Goal: Information Seeking & Learning: Check status

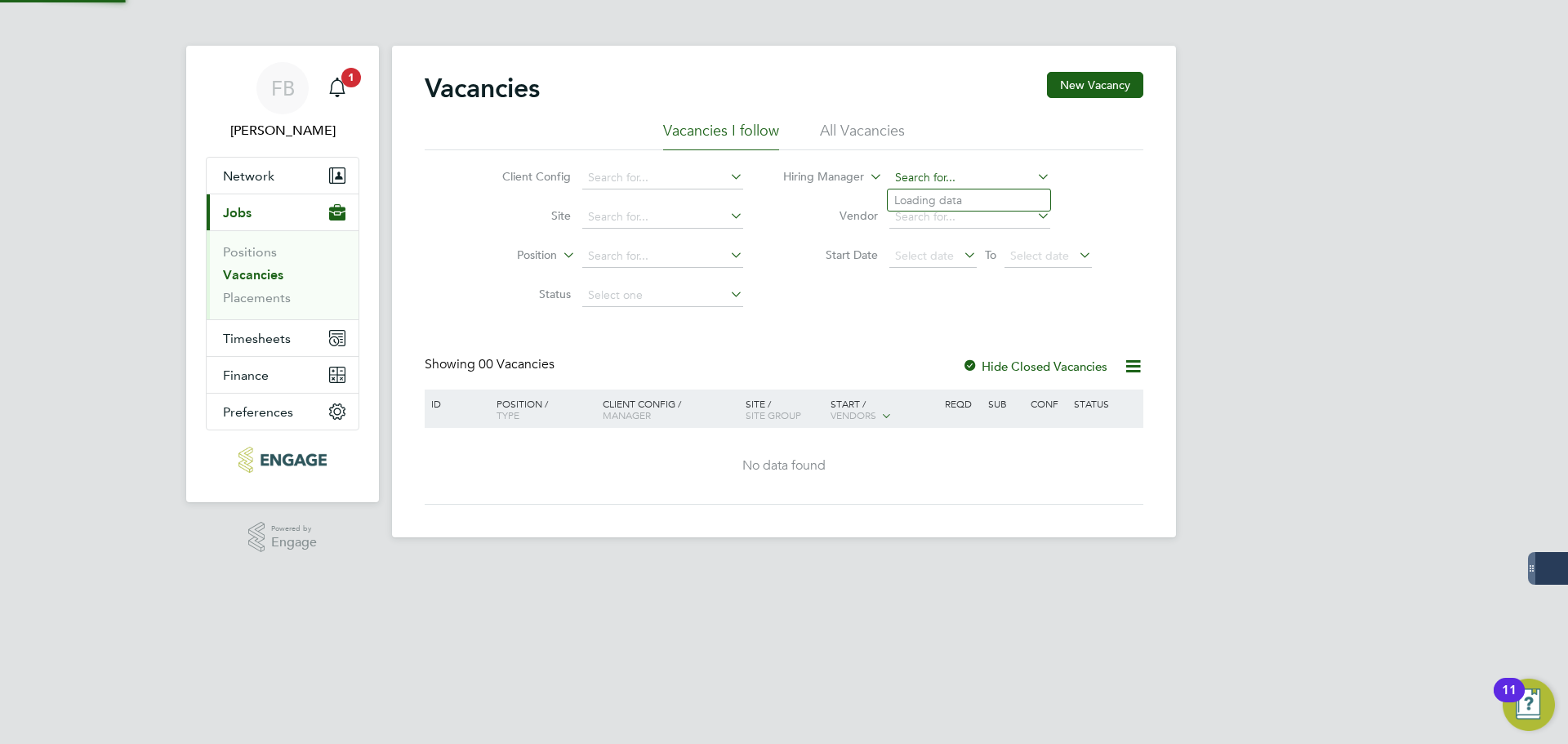
click at [932, 175] on input at bounding box center [969, 177] width 160 height 22
click at [937, 201] on li "Col [PERSON_NAME]" at bounding box center [969, 200] width 162 height 22
type input "[PERSON_NAME]"
click at [975, 365] on div at bounding box center [970, 367] width 17 height 17
click at [1034, 171] on icon at bounding box center [1034, 176] width 0 height 22
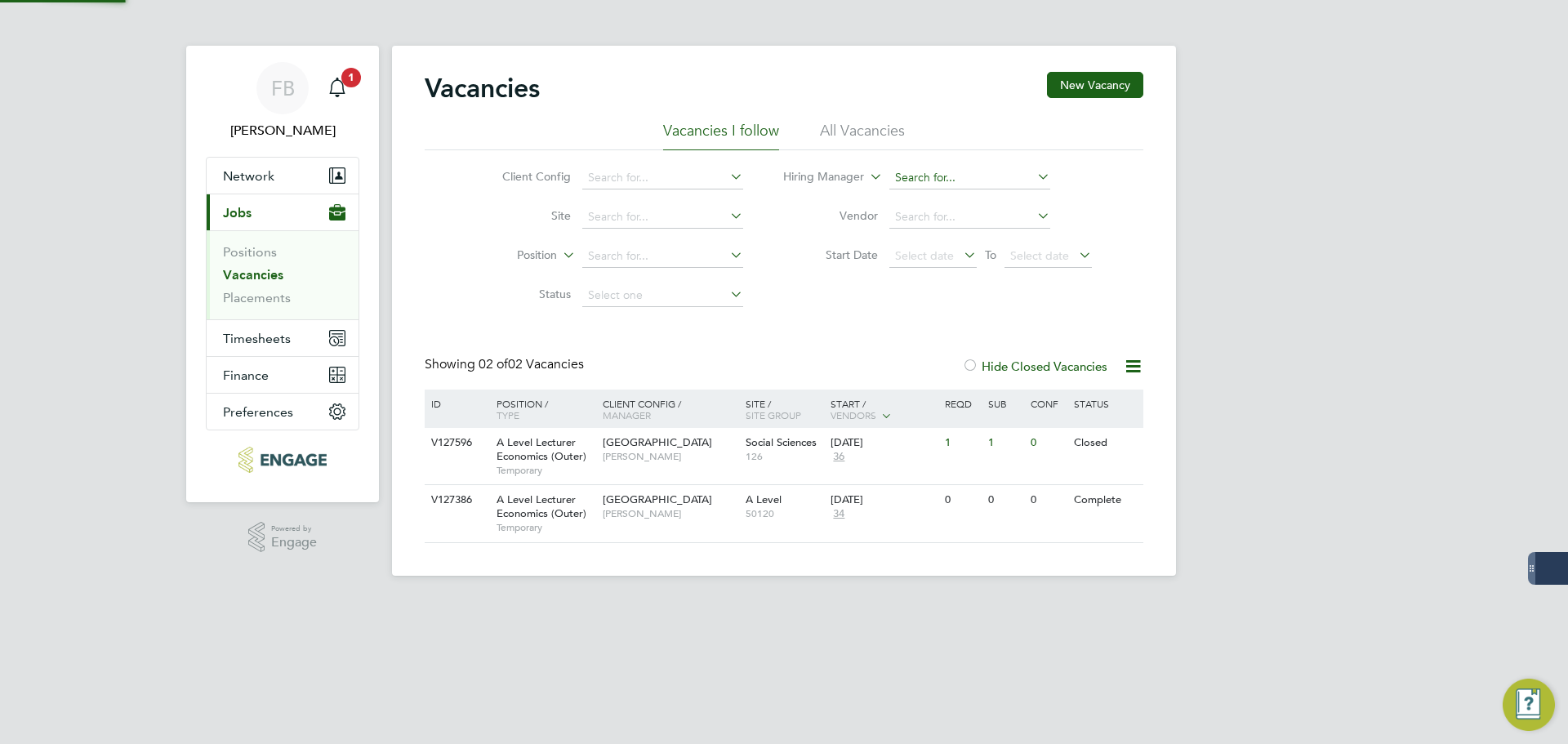
click at [986, 178] on input at bounding box center [969, 177] width 160 height 22
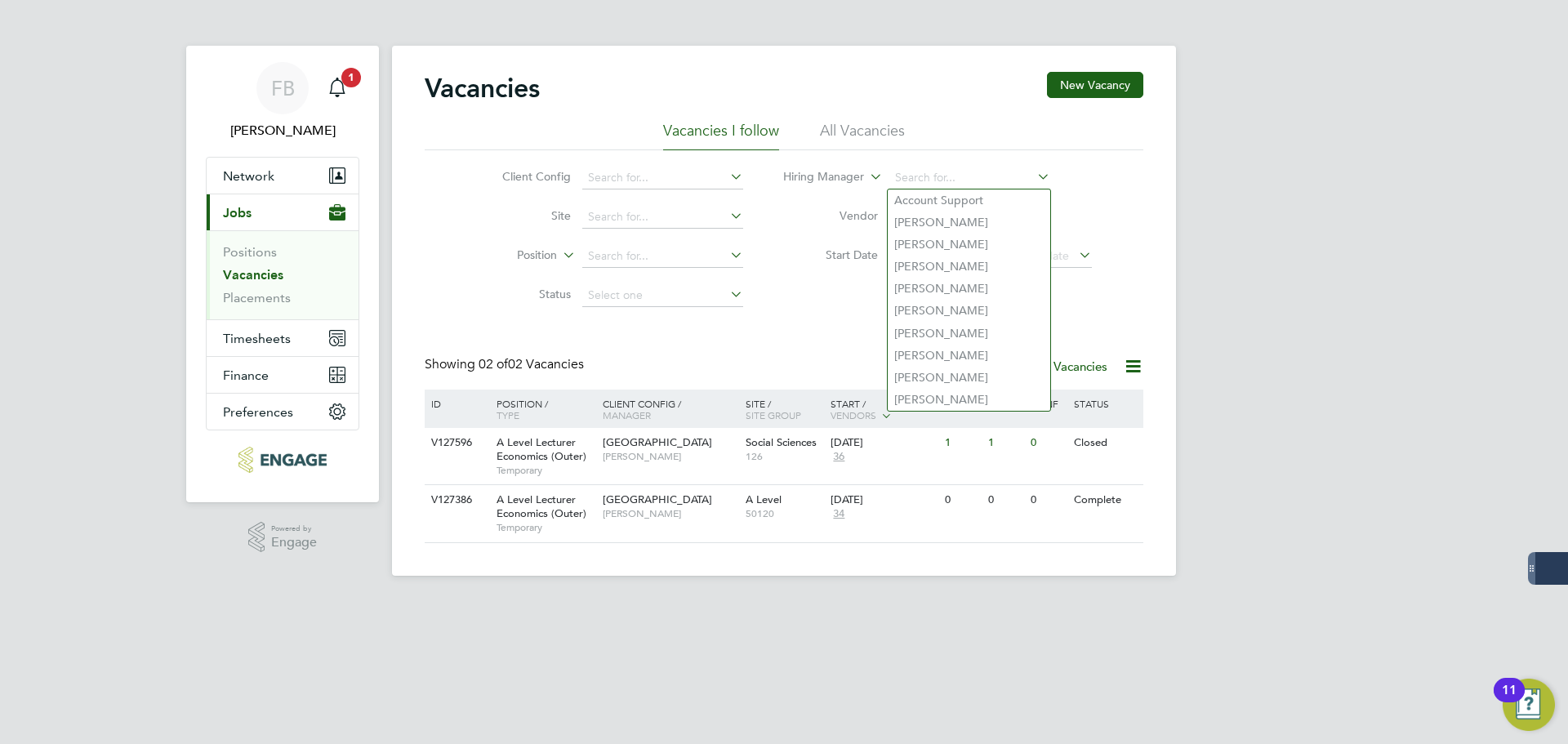
click at [1110, 175] on li "Hiring Manager" at bounding box center [938, 178] width 349 height 39
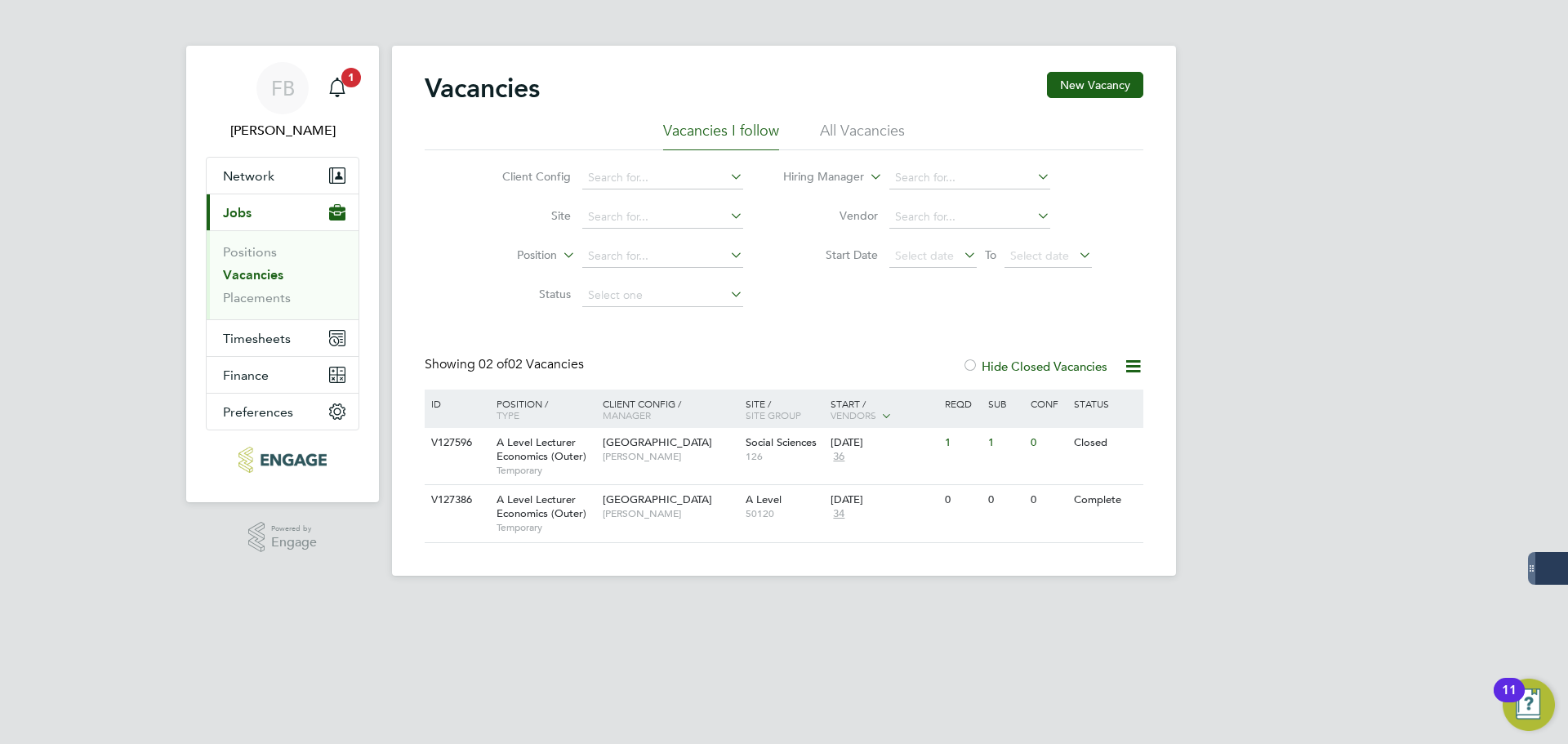
click at [974, 366] on div at bounding box center [970, 367] width 17 height 17
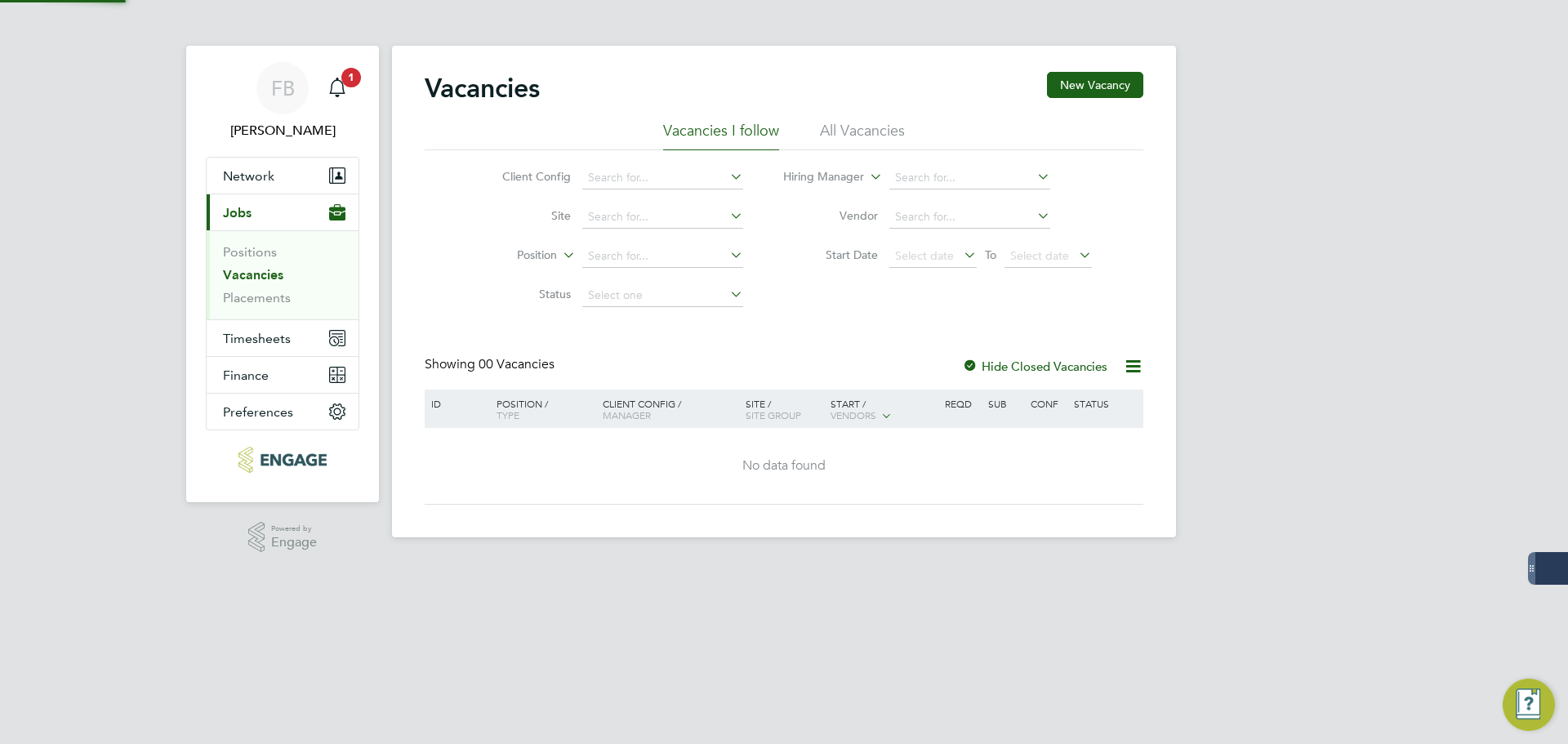
click at [974, 366] on div at bounding box center [970, 367] width 17 height 17
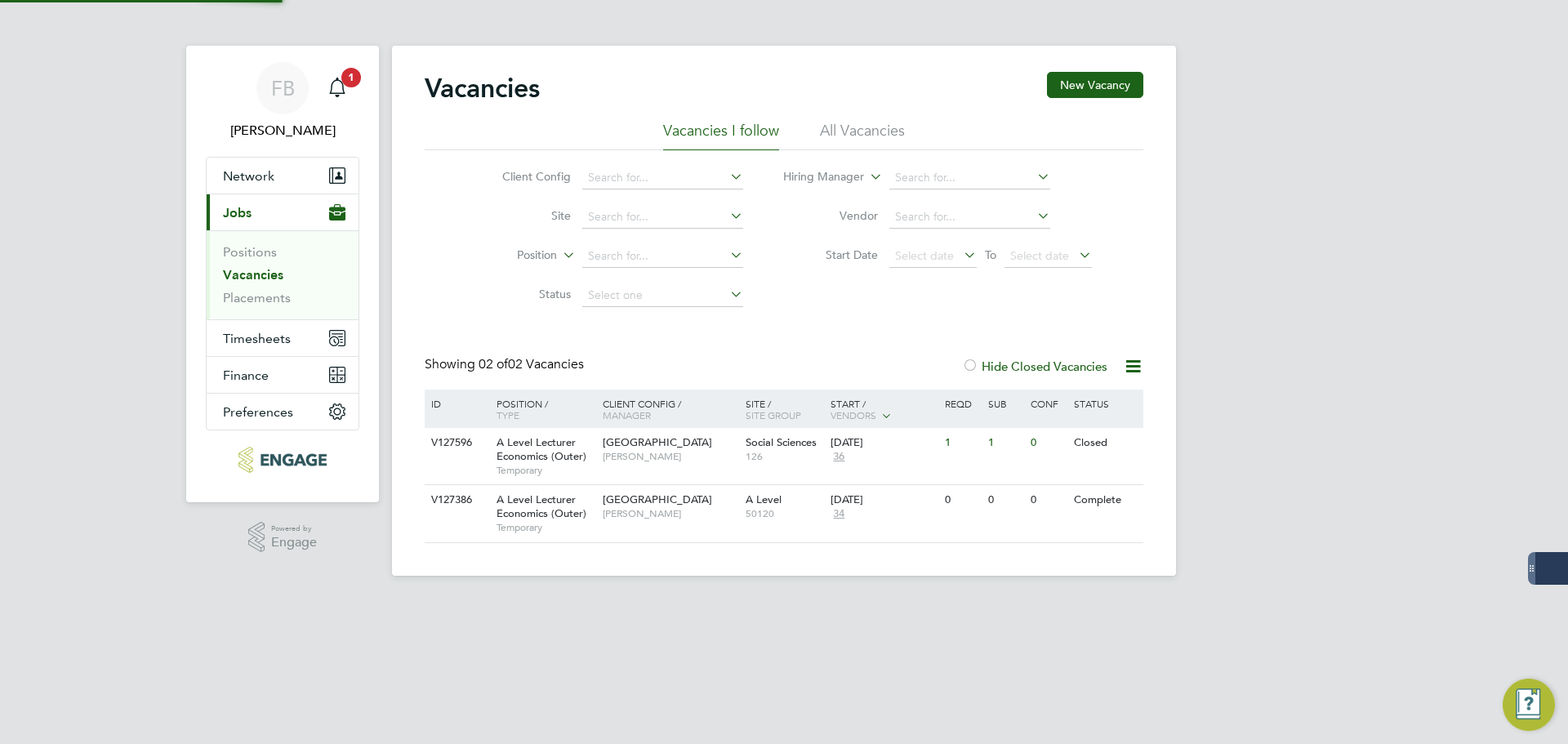
click at [974, 366] on div at bounding box center [970, 367] width 17 height 17
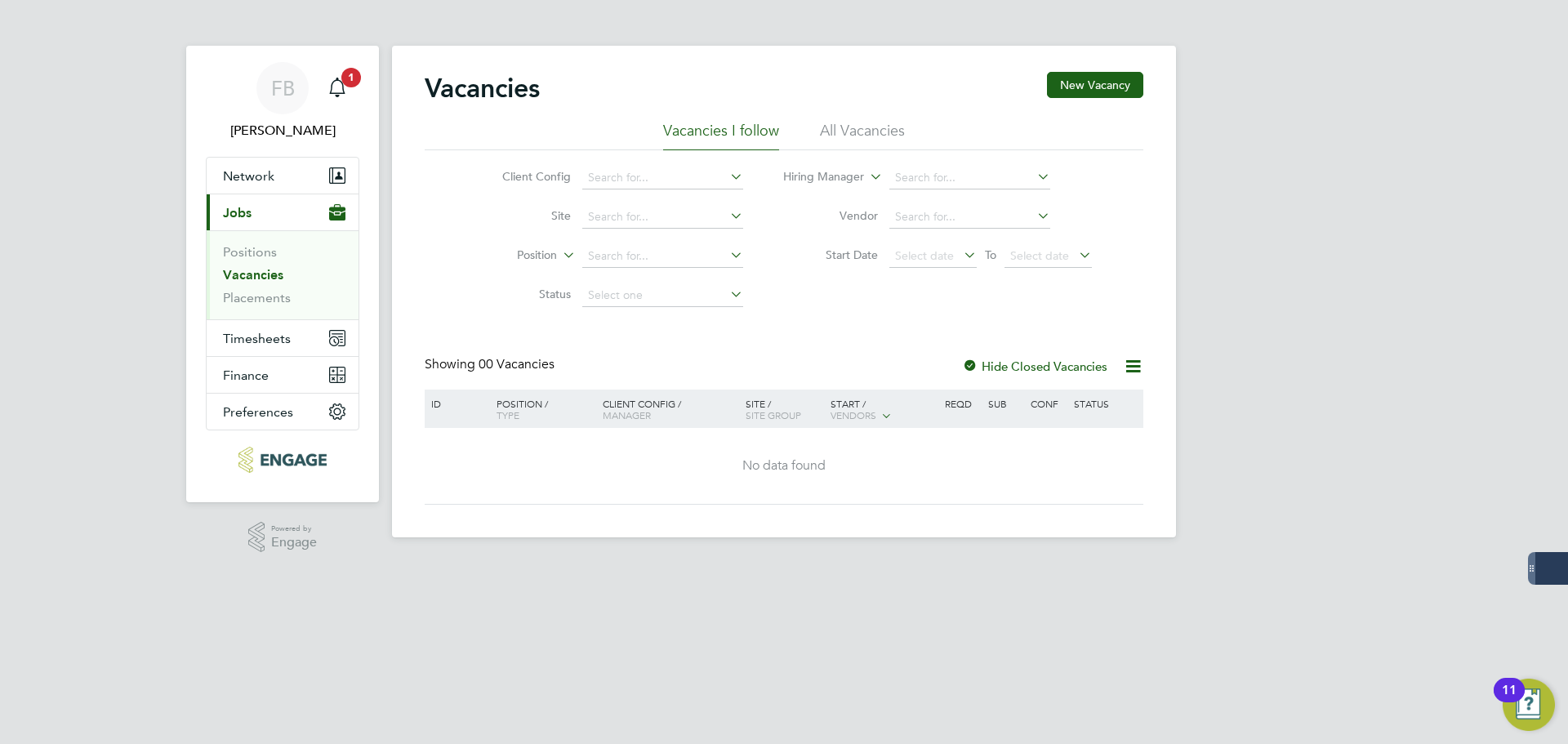
click at [958, 152] on div "Client Config Site Position Status Hiring Manager Vendor Start Date Select date…" at bounding box center [784, 233] width 719 height 165
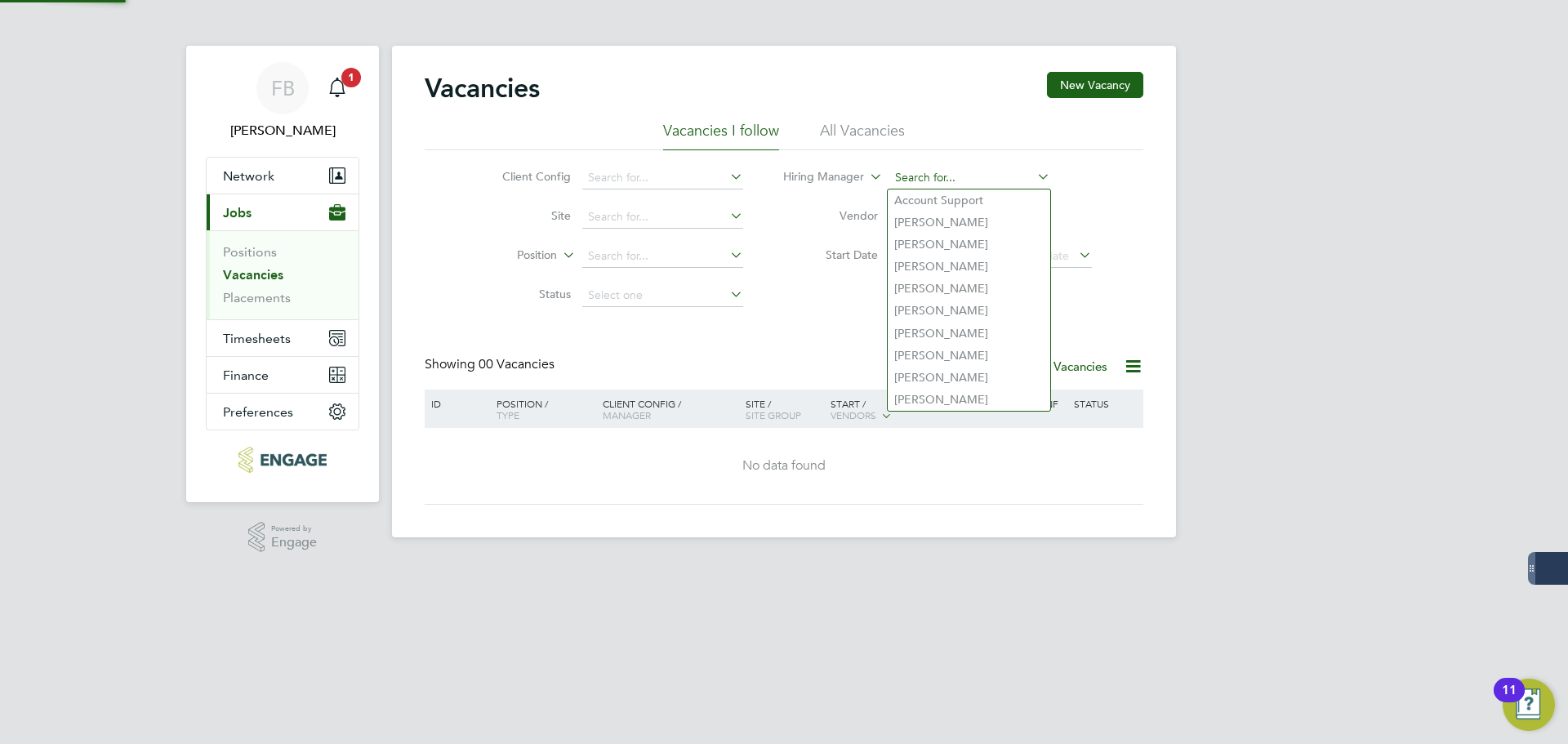
click at [958, 170] on input at bounding box center [969, 177] width 160 height 22
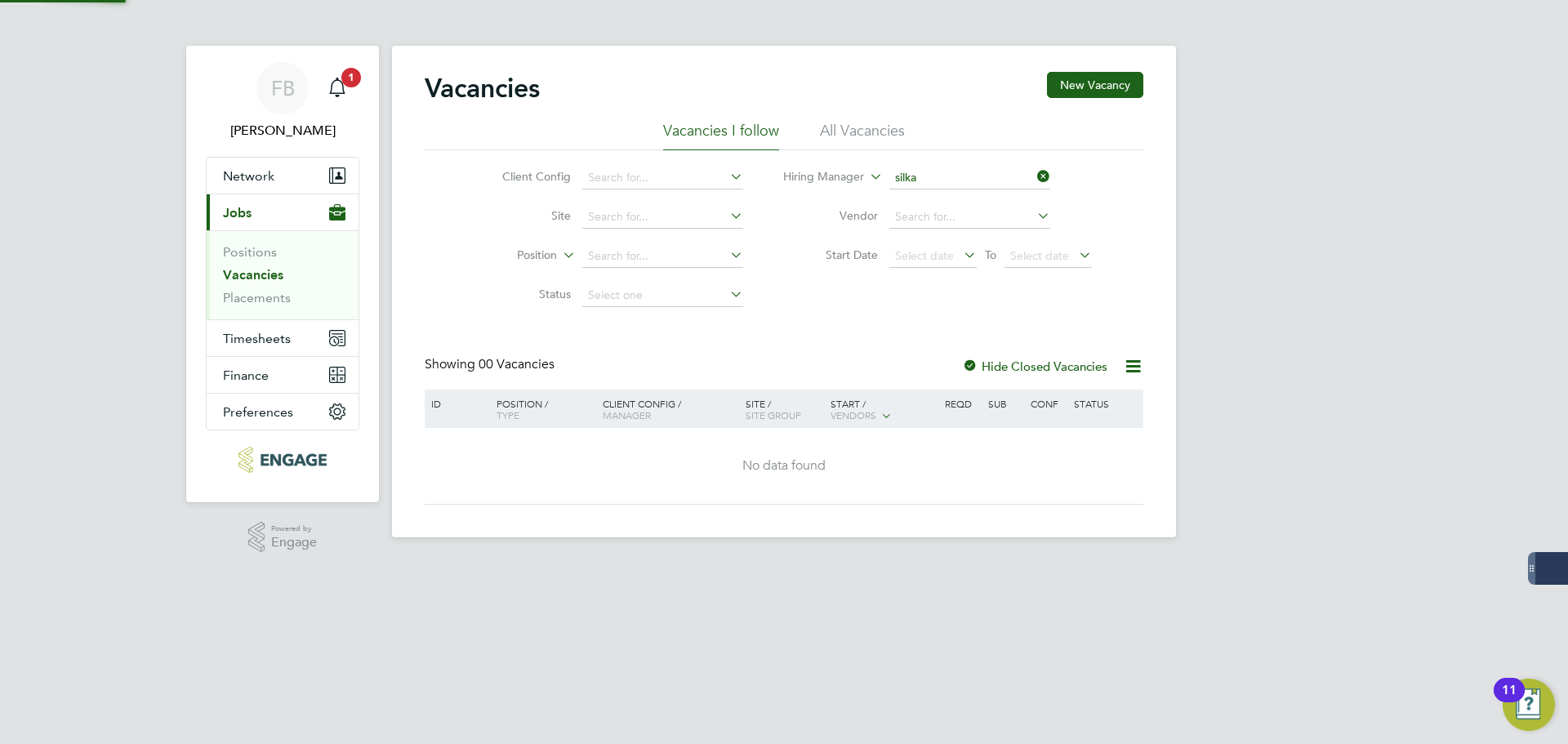
click at [958, 200] on li "[PERSON_NAME]" at bounding box center [969, 200] width 162 height 22
type input "[PERSON_NAME]"
click at [651, 260] on input at bounding box center [662, 255] width 160 height 22
click at [677, 256] on input at bounding box center [662, 255] width 160 height 22
click at [666, 299] on input at bounding box center [662, 295] width 160 height 22
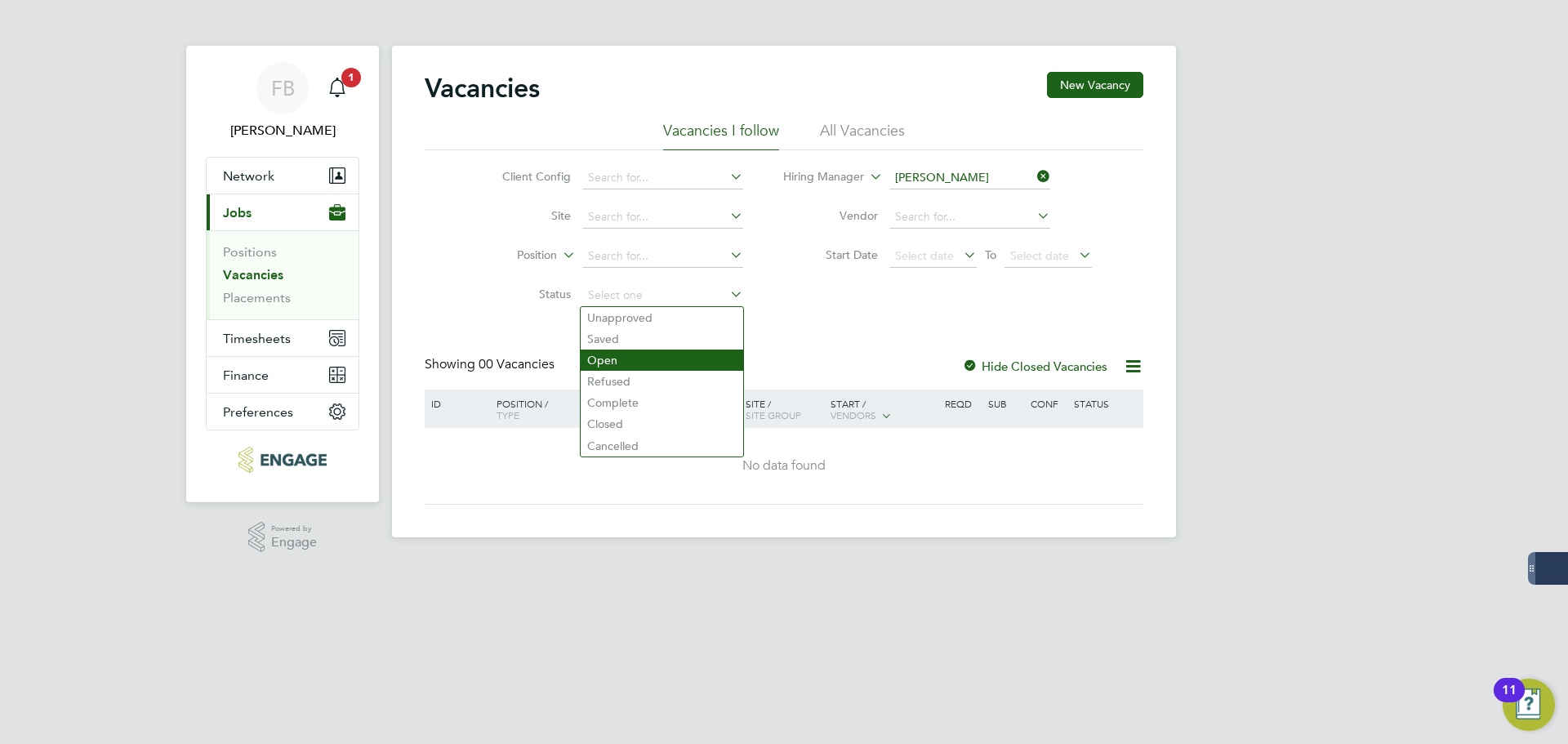
click at [637, 349] on li "Open" at bounding box center [662, 360] width 162 height 22
type input "Open"
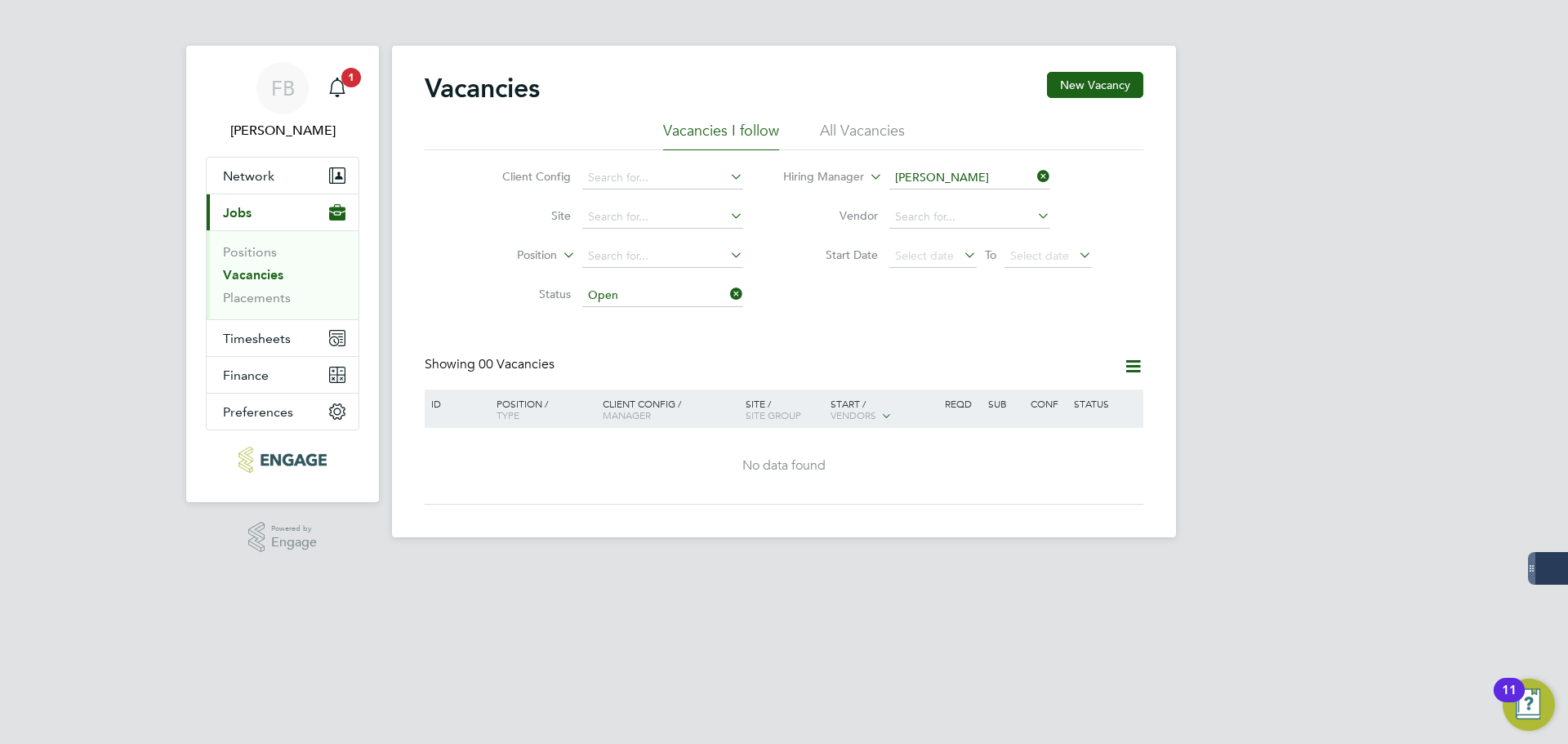
click at [1117, 360] on div at bounding box center [1126, 366] width 32 height 21
click at [1129, 361] on icon at bounding box center [1133, 366] width 21 height 21
drag, startPoint x: 1061, startPoint y: 362, endPoint x: 784, endPoint y: 308, distance: 282.2
click at [1048, 360] on div "Showing 00 Vacancies" at bounding box center [784, 372] width 719 height 33
click at [727, 298] on icon at bounding box center [727, 293] width 0 height 22
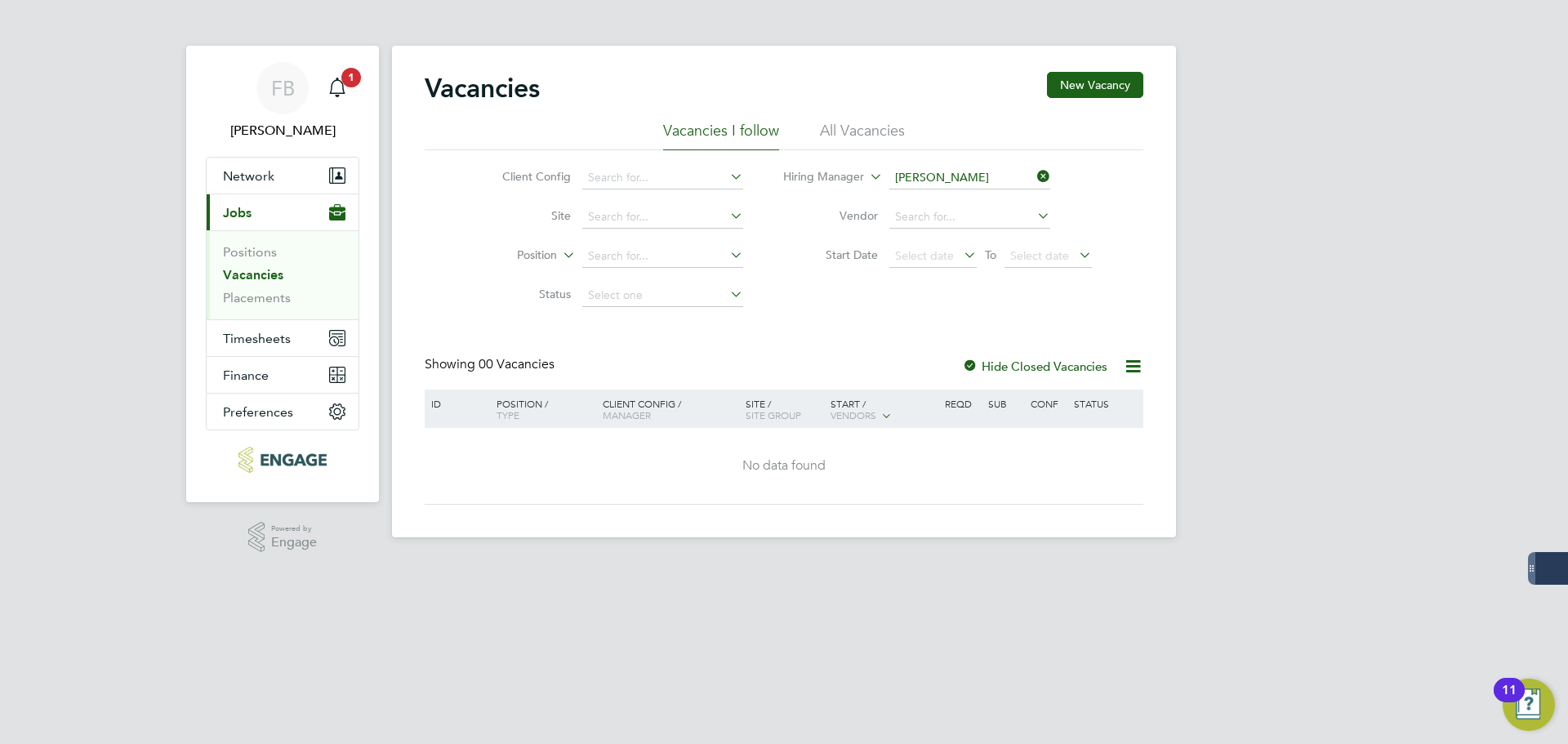
click at [972, 367] on div at bounding box center [970, 367] width 17 height 17
click at [339, 111] on link "Notifications 1" at bounding box center [336, 87] width 32 height 52
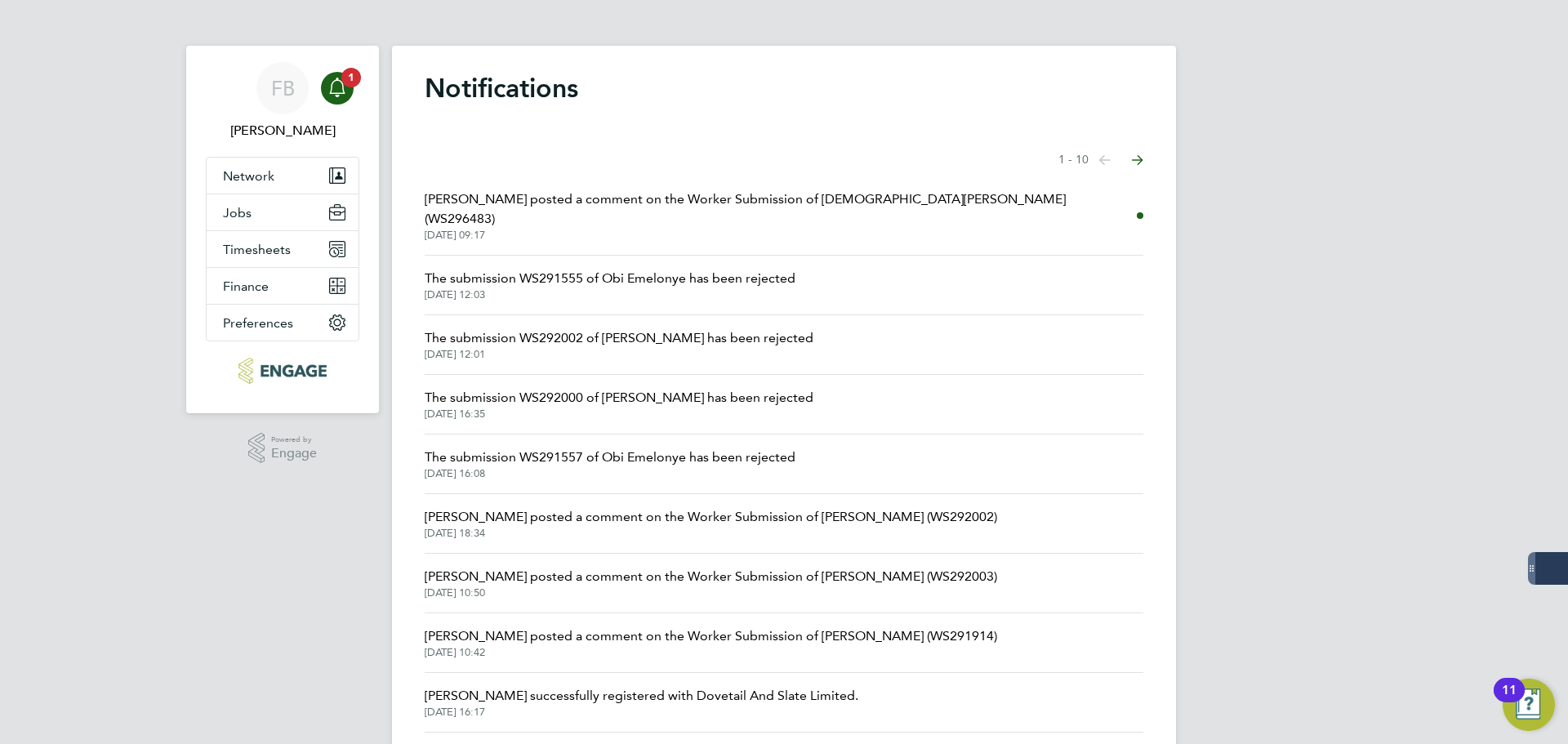
click at [728, 203] on span "[PERSON_NAME] posted a comment on the Worker Submission of [DEMOGRAPHIC_DATA][P…" at bounding box center [781, 209] width 712 height 39
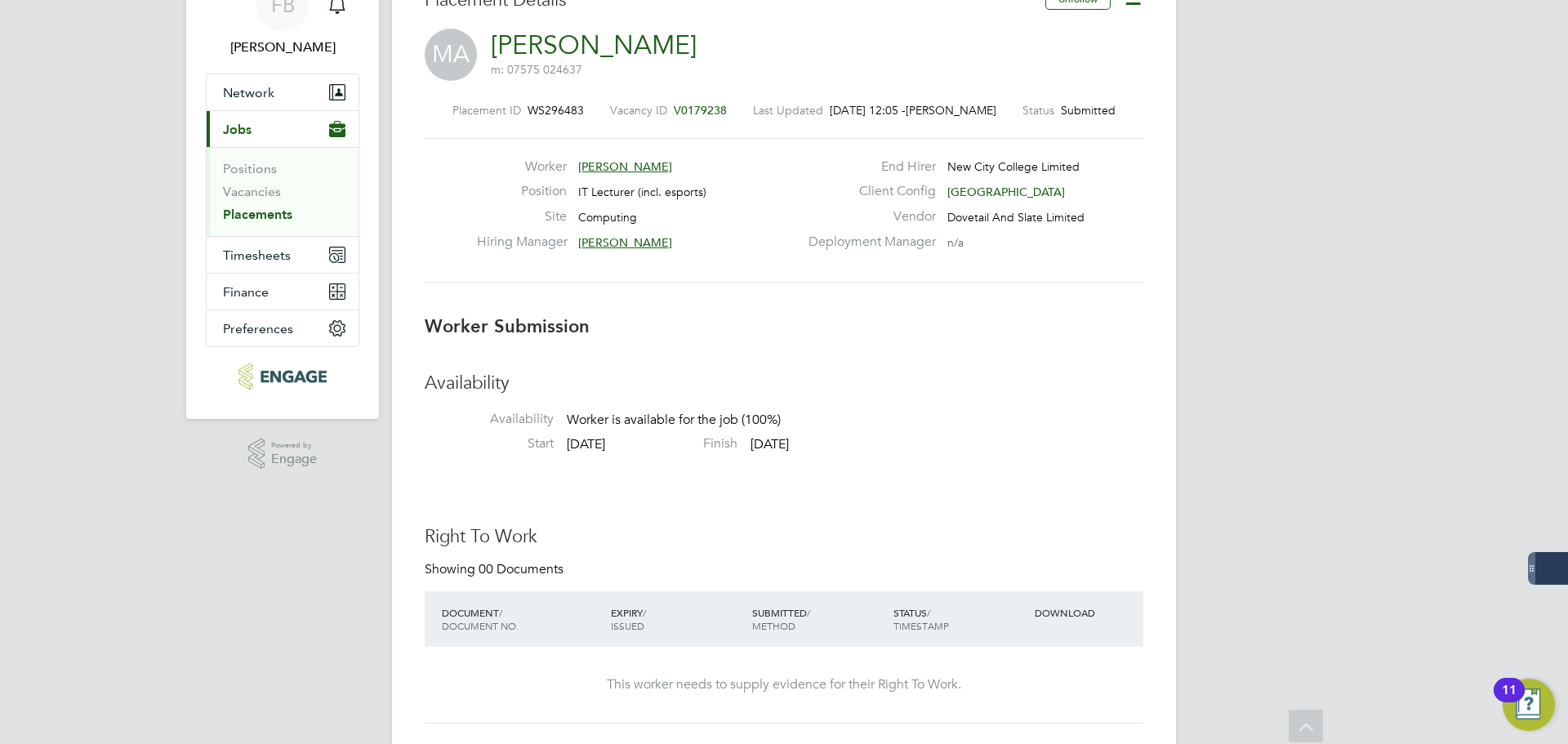
scroll to position [81, 0]
